Goal: Information Seeking & Learning: Check status

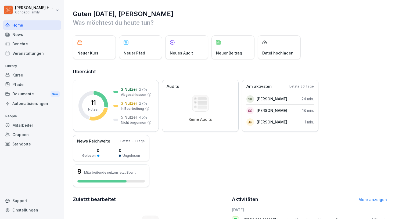
click at [31, 77] on div "Kurse" at bounding box center [32, 74] width 59 height 9
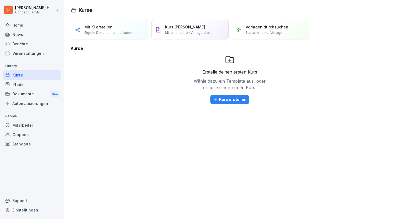
click at [16, 47] on div "Berichte" at bounding box center [32, 43] width 59 height 9
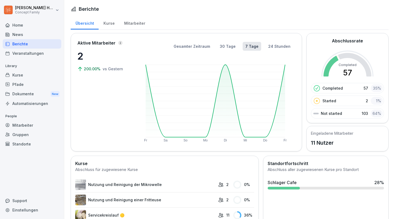
click at [20, 27] on div "Home" at bounding box center [32, 24] width 59 height 9
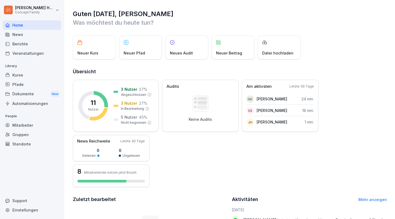
click at [23, 84] on div "Pfade" at bounding box center [32, 84] width 59 height 9
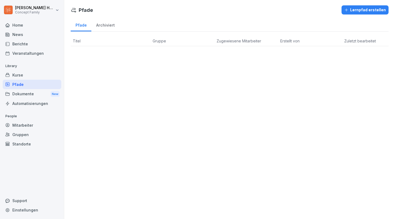
click at [55, 11] on html "Julia Haas Concept Family Home News Berichte Veranstaltungen Library Kurse Pfad…" at bounding box center [197, 109] width 395 height 219
click at [10, 78] on div "Kurse" at bounding box center [32, 74] width 59 height 9
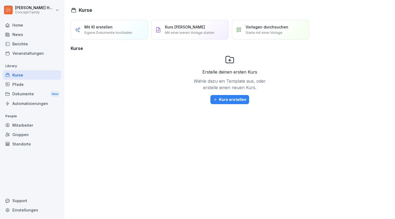
click at [27, 92] on div "Dokumente New" at bounding box center [32, 94] width 59 height 10
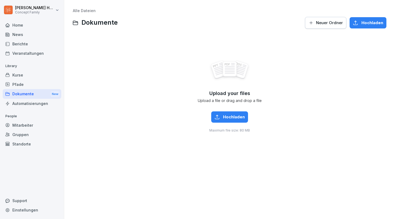
click at [36, 126] on div "Mitarbeiter" at bounding box center [32, 125] width 59 height 9
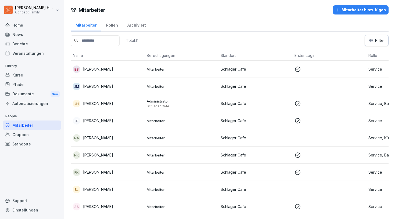
click at [24, 142] on div "Standorte" at bounding box center [32, 144] width 59 height 9
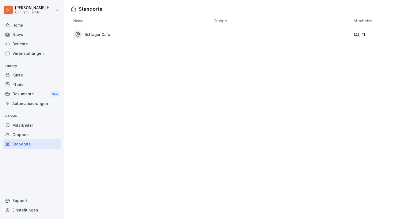
click at [98, 35] on div "Schlager Cafe" at bounding box center [142, 34] width 138 height 9
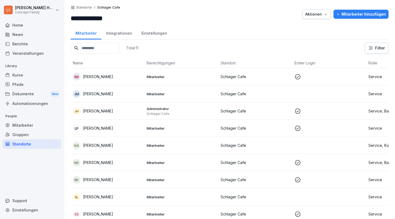
click at [33, 133] on div "Gruppen" at bounding box center [32, 134] width 59 height 9
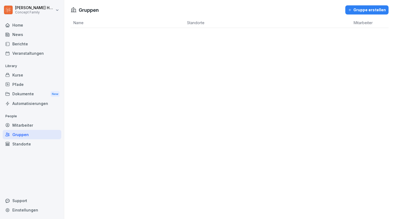
click at [28, 126] on div "Mitarbeiter" at bounding box center [32, 125] width 59 height 9
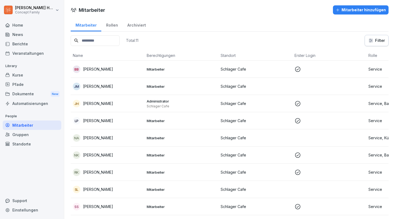
click at [33, 45] on div "Berichte" at bounding box center [32, 43] width 59 height 9
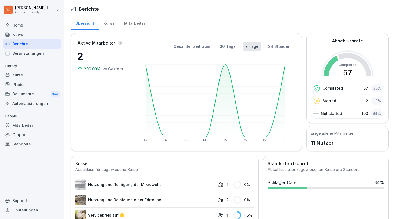
click at [112, 23] on div "Kurse" at bounding box center [109, 23] width 21 height 14
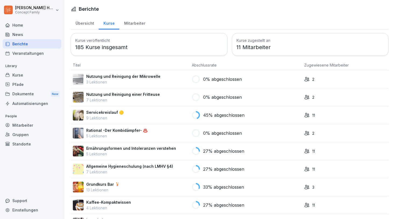
scroll to position [5, 0]
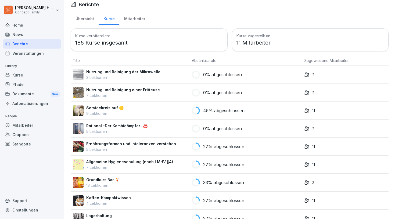
click at [141, 109] on div "Servicekreislauf 🟡 9 Lektionen" at bounding box center [130, 110] width 115 height 11
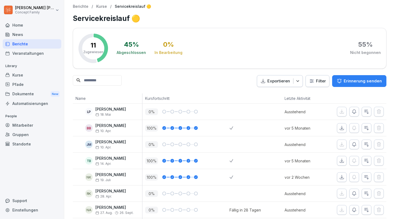
click at [82, 5] on p "Berichte" at bounding box center [81, 6] width 16 height 5
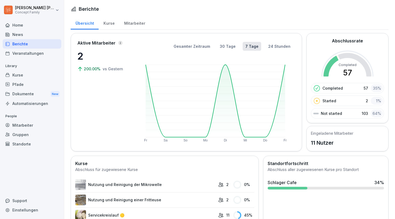
click at [136, 27] on div "Mitarbeiter" at bounding box center [134, 23] width 31 height 14
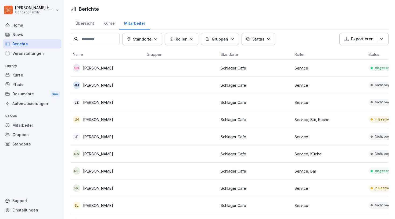
drag, startPoint x: 109, startPoint y: 109, endPoint x: 115, endPoint y: 110, distance: 5.7
click at [115, 110] on td "JZ [PERSON_NAME]" at bounding box center [108, 102] width 74 height 17
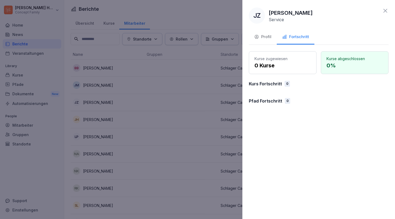
click at [383, 15] on div "JZ [PERSON_NAME] Service" at bounding box center [319, 16] width 140 height 16
click at [384, 13] on icon at bounding box center [385, 11] width 6 height 6
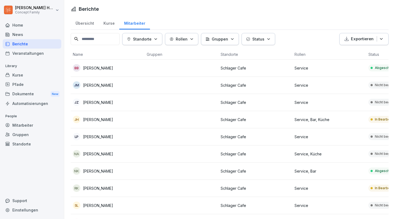
click at [384, 13] on div "Berichte Übersicht Kurse Mitarbeiter Standorte Rollen Gruppen Status Exportiere…" at bounding box center [229, 135] width 331 height 270
